Goal: Information Seeking & Learning: Learn about a topic

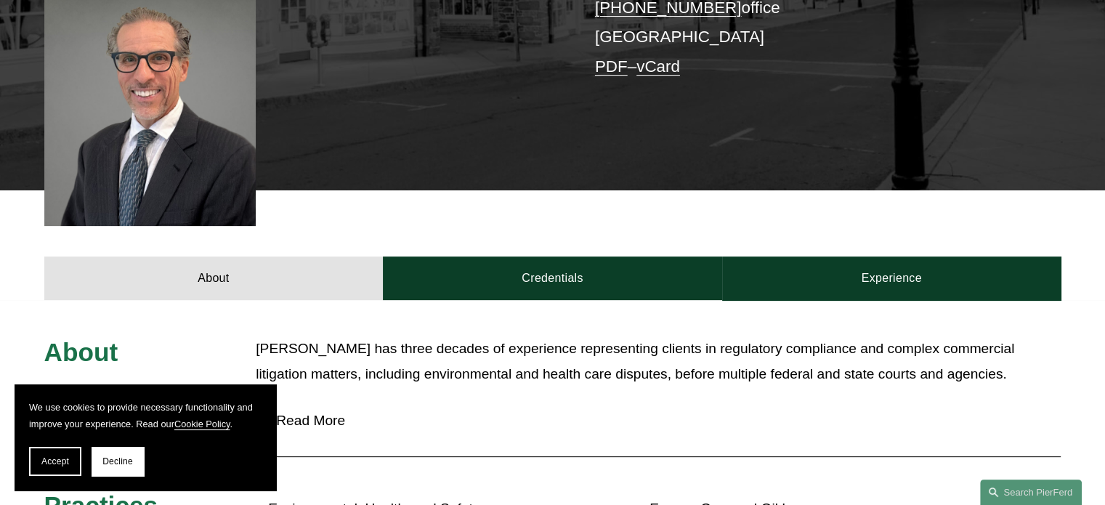
scroll to position [581, 0]
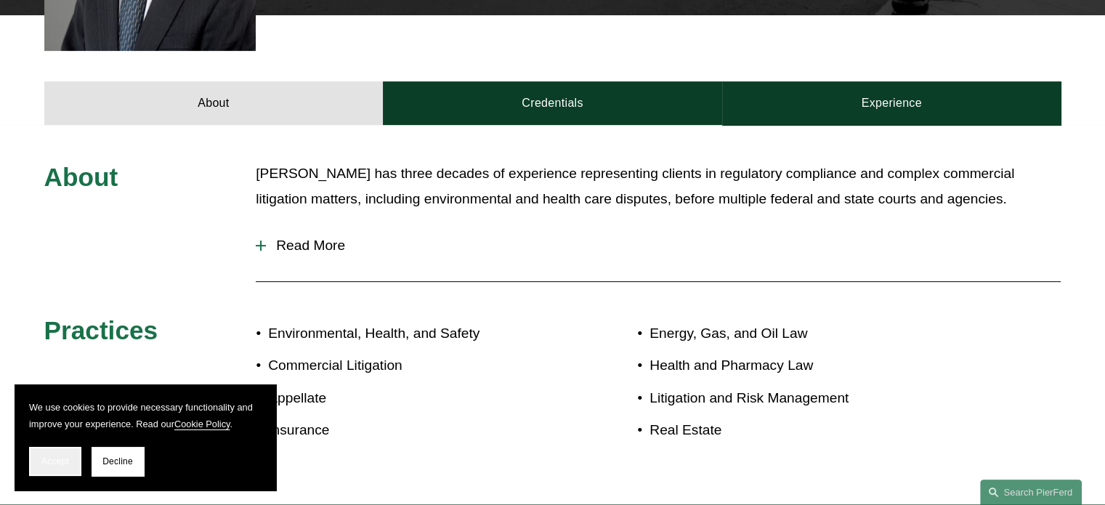
click at [76, 464] on button "Accept" at bounding box center [55, 461] width 52 height 29
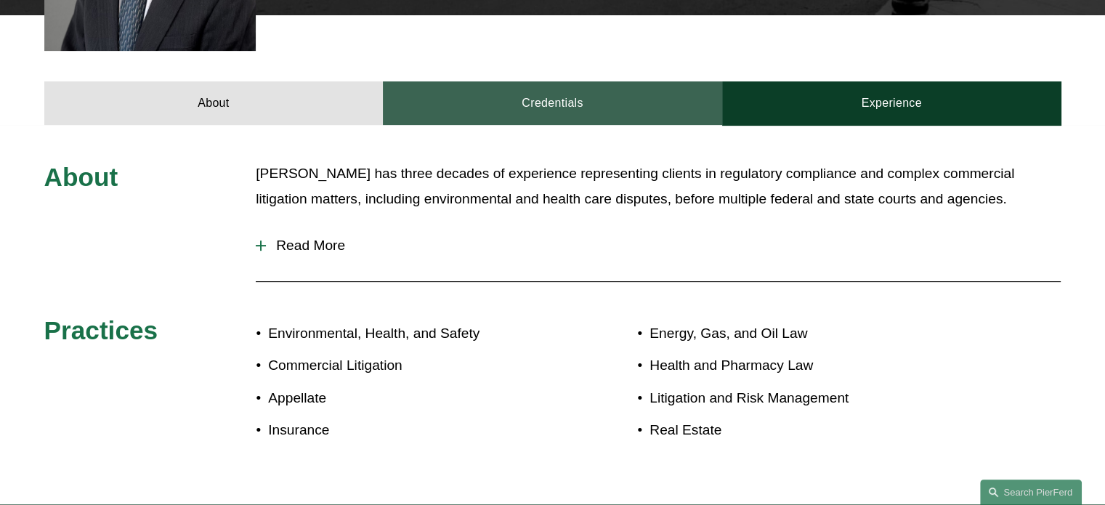
click at [616, 97] on link "Credentials" at bounding box center [552, 103] width 339 height 44
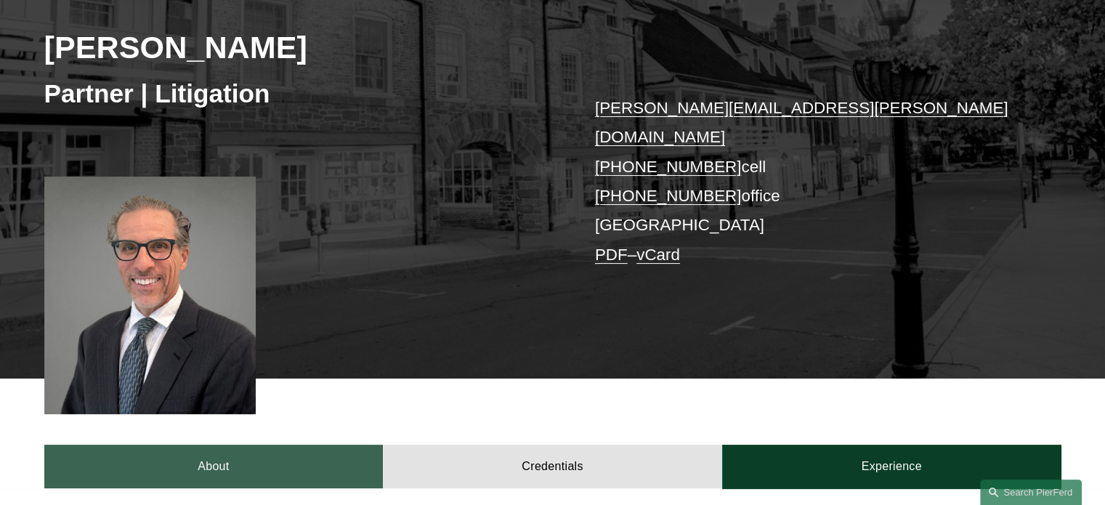
click at [248, 445] on link "About" at bounding box center [213, 467] width 339 height 44
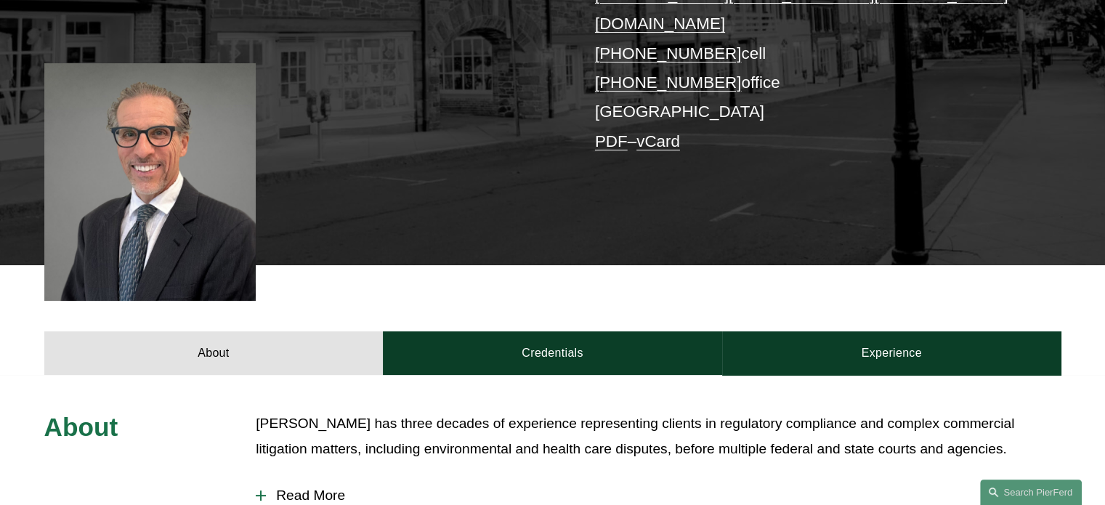
scroll to position [509, 0]
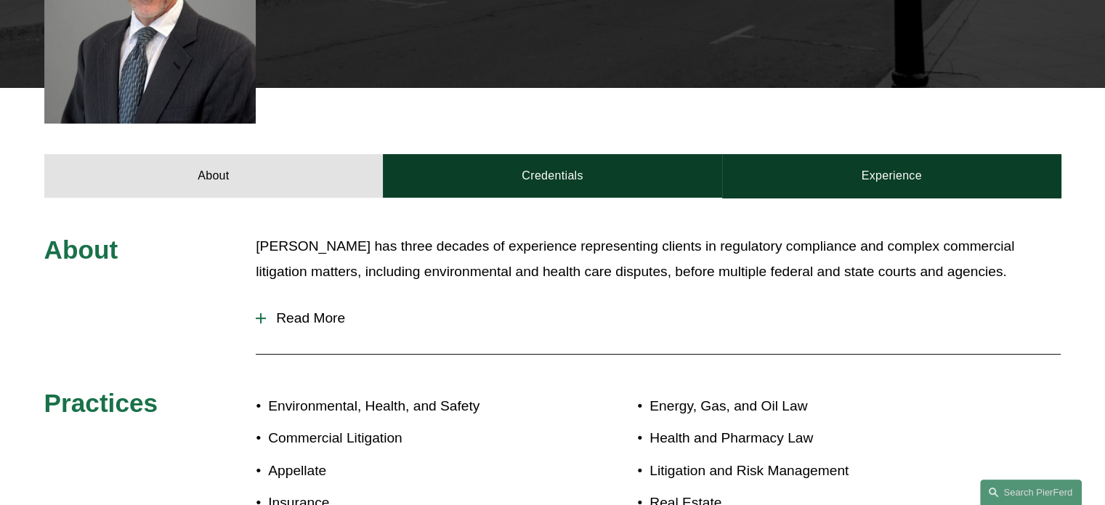
click at [275, 310] on span "Read More" at bounding box center [663, 318] width 795 height 16
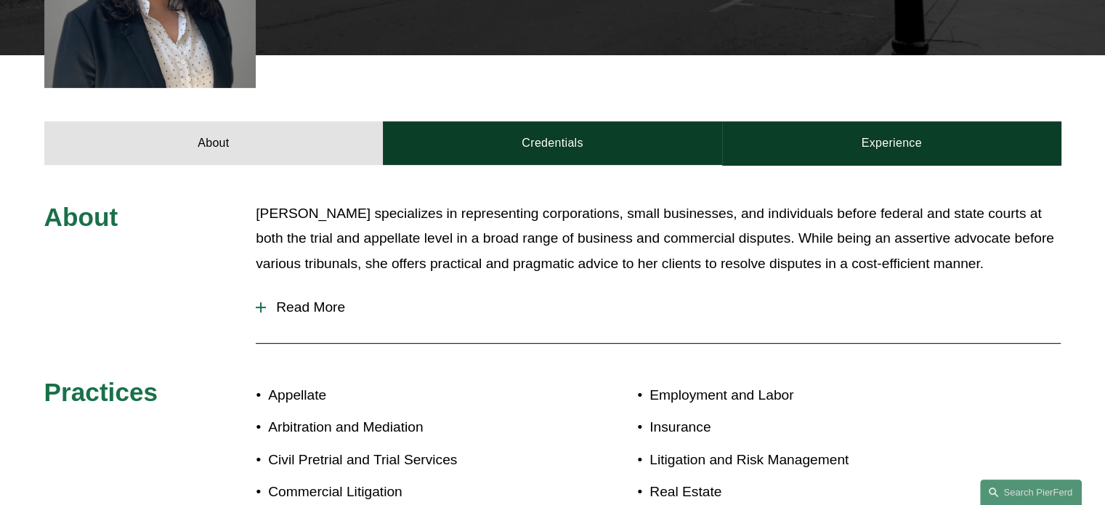
scroll to position [509, 0]
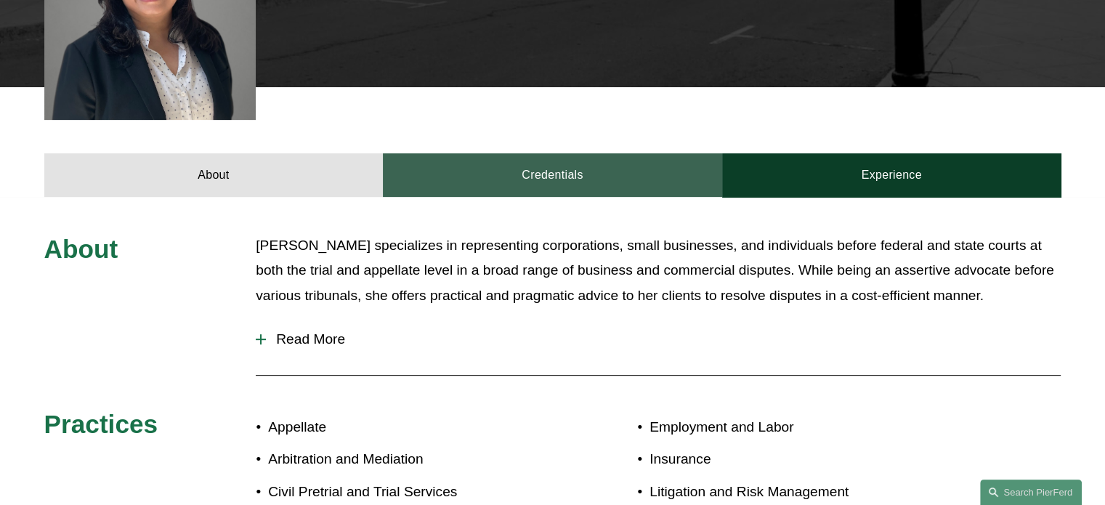
click at [534, 185] on link "Credentials" at bounding box center [552, 175] width 339 height 44
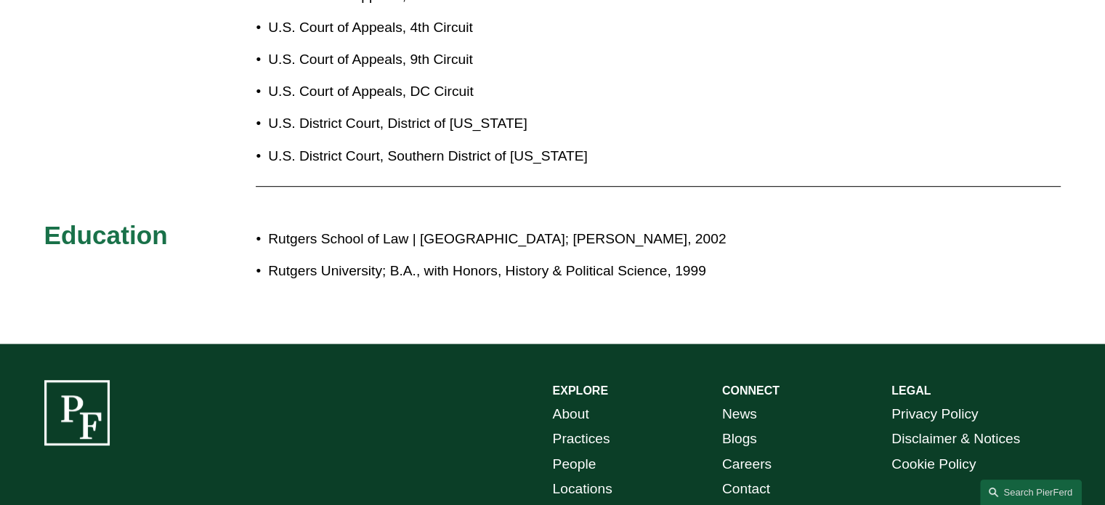
scroll to position [983, 0]
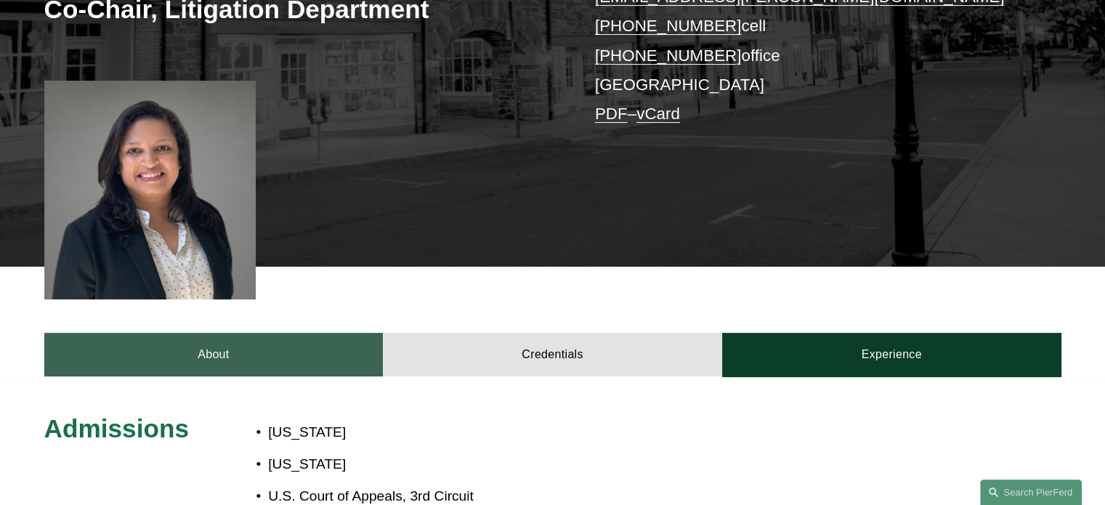
click at [311, 351] on link "About" at bounding box center [213, 355] width 339 height 44
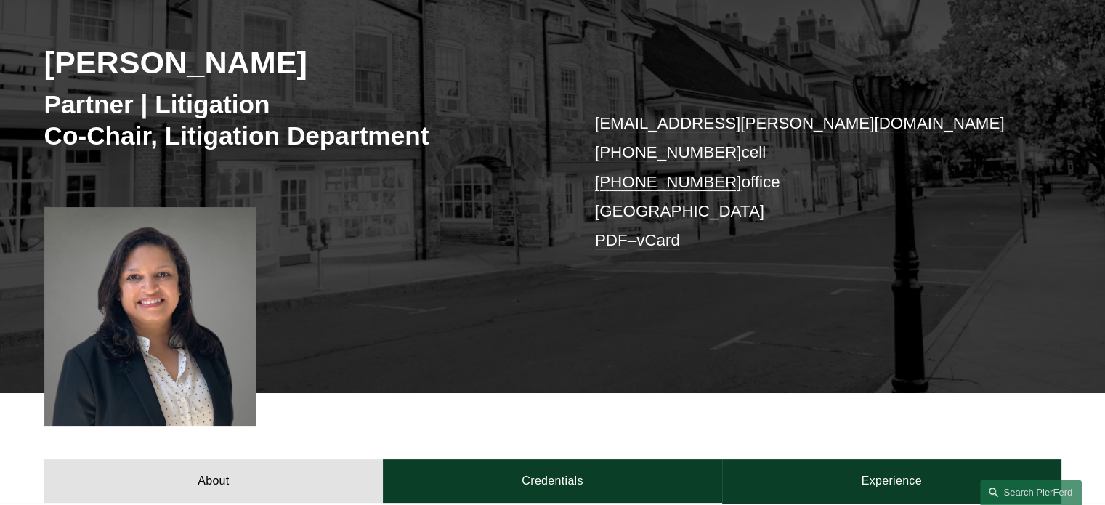
scroll to position [184, 0]
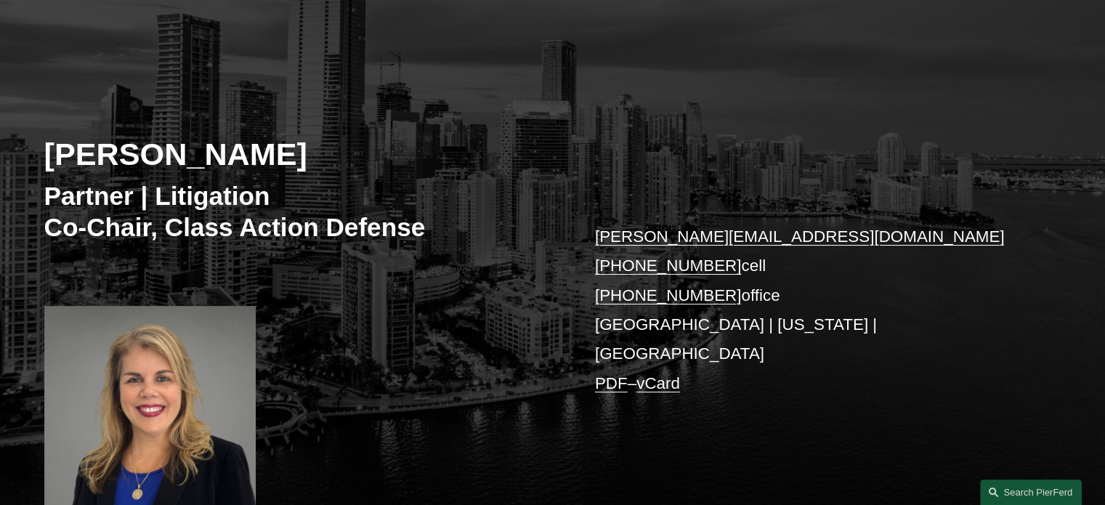
scroll to position [291, 0]
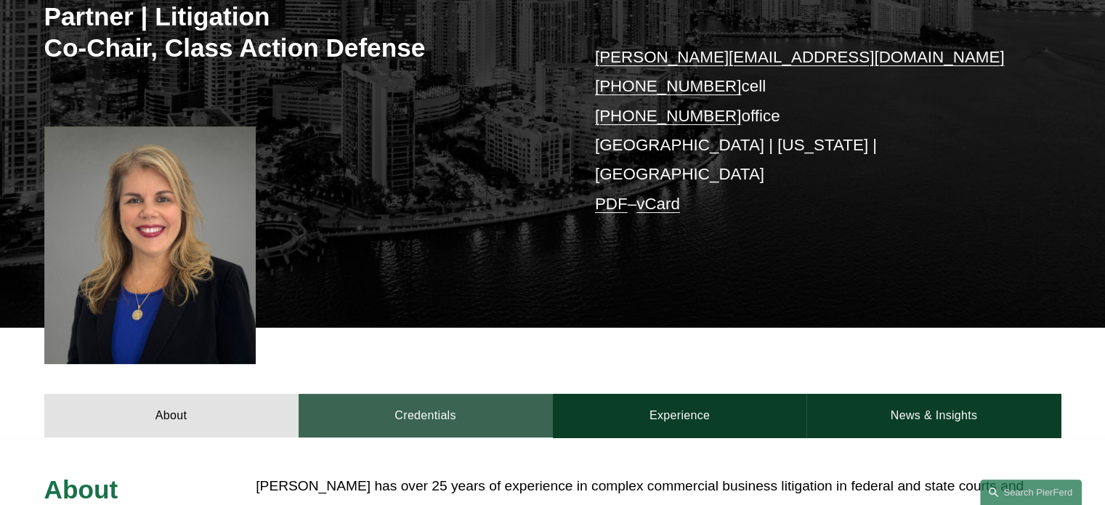
click at [443, 403] on link "Credentials" at bounding box center [426, 416] width 254 height 44
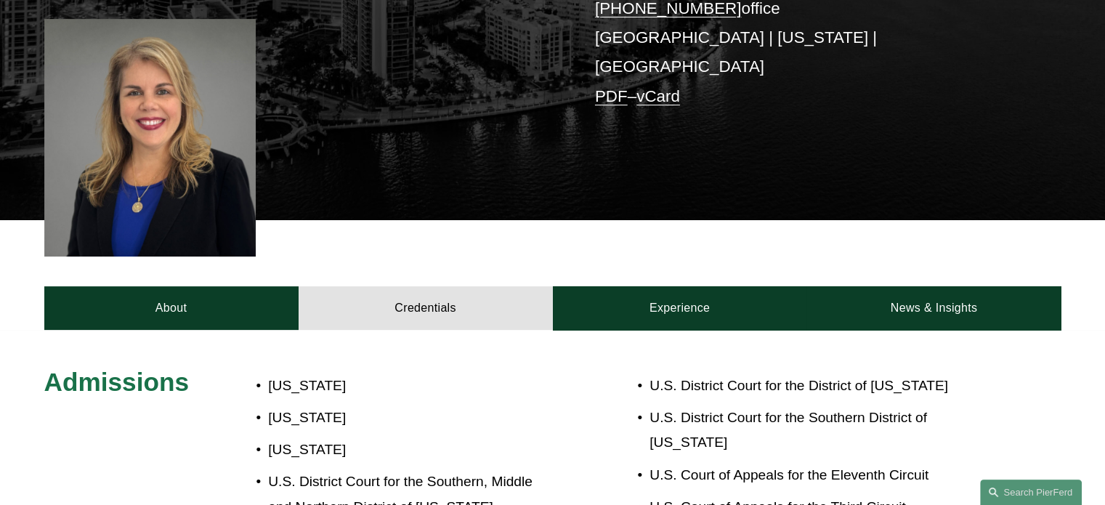
scroll to position [436, 0]
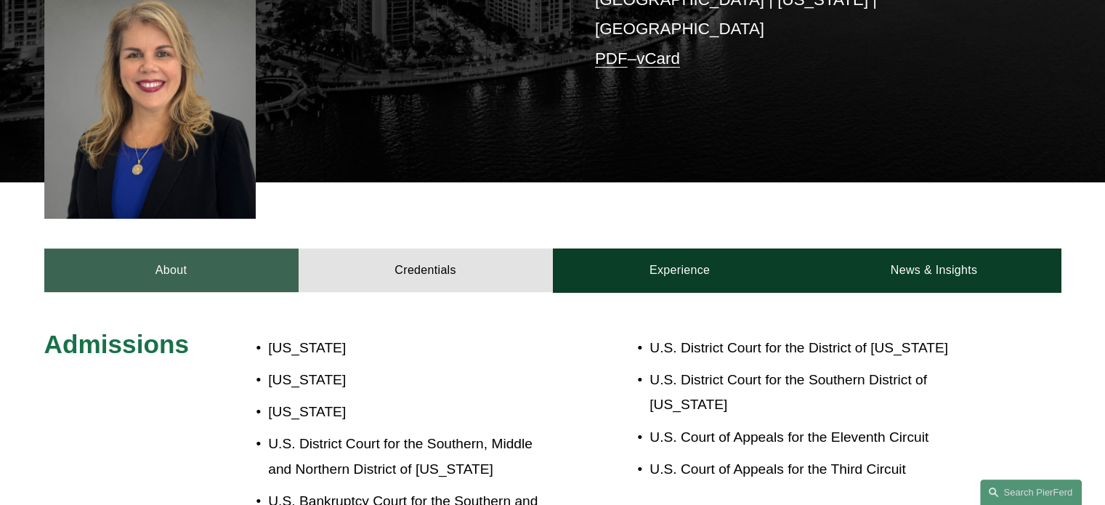
click at [145, 249] on link "About" at bounding box center [171, 271] width 254 height 44
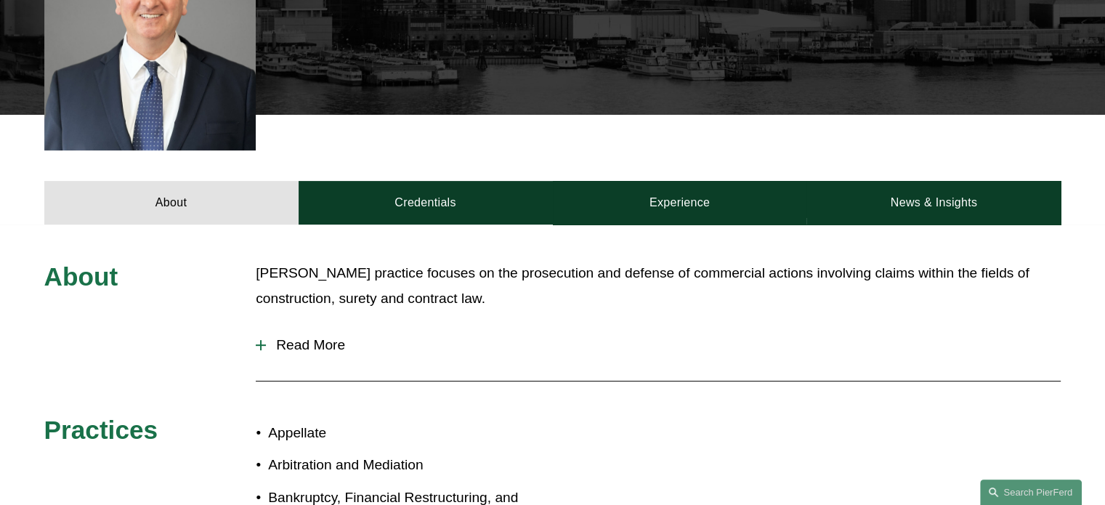
scroll to position [509, 0]
